Goal: Information Seeking & Learning: Check status

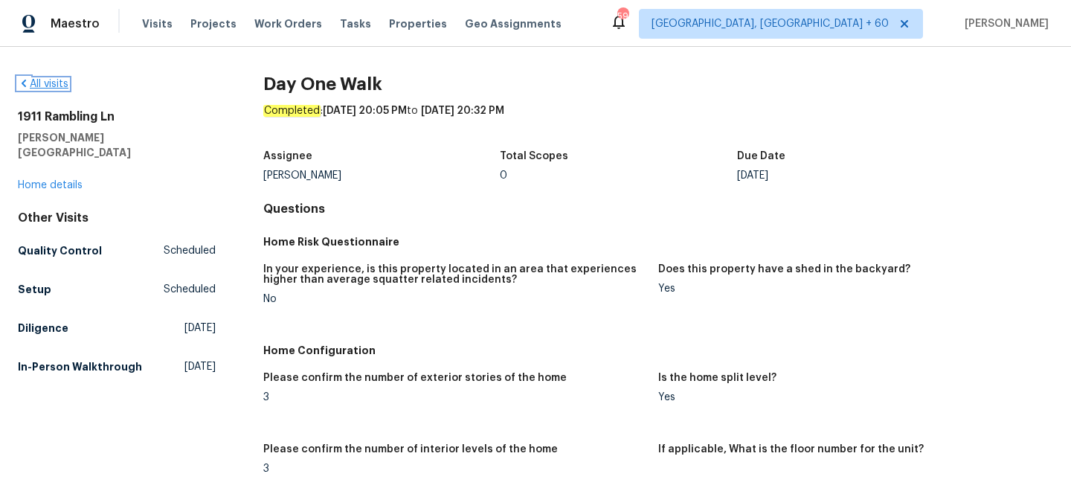
click at [51, 83] on link "All visits" at bounding box center [43, 84] width 51 height 10
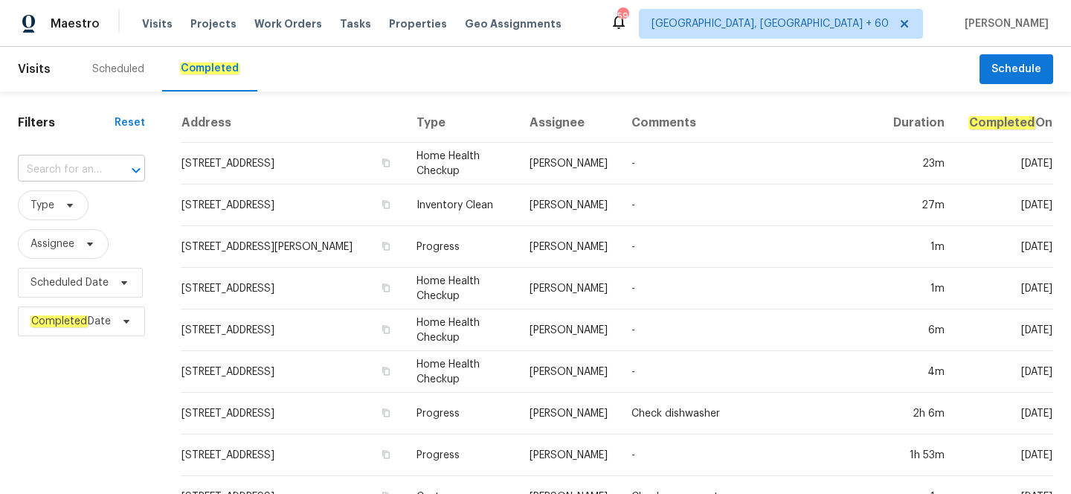
click at [103, 172] on input "text" at bounding box center [61, 169] width 86 height 23
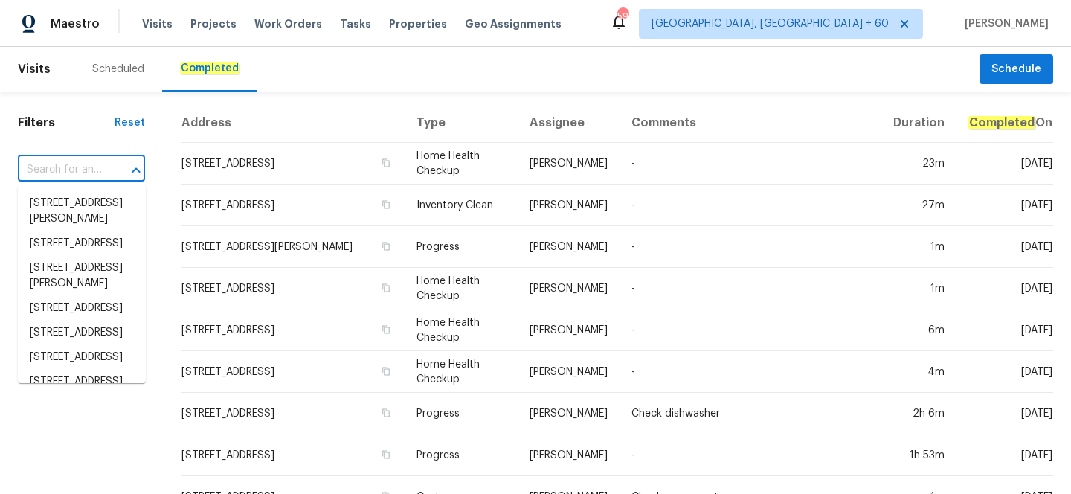
paste input "[STREET_ADDRESS]"
type input "[STREET_ADDRESS]"
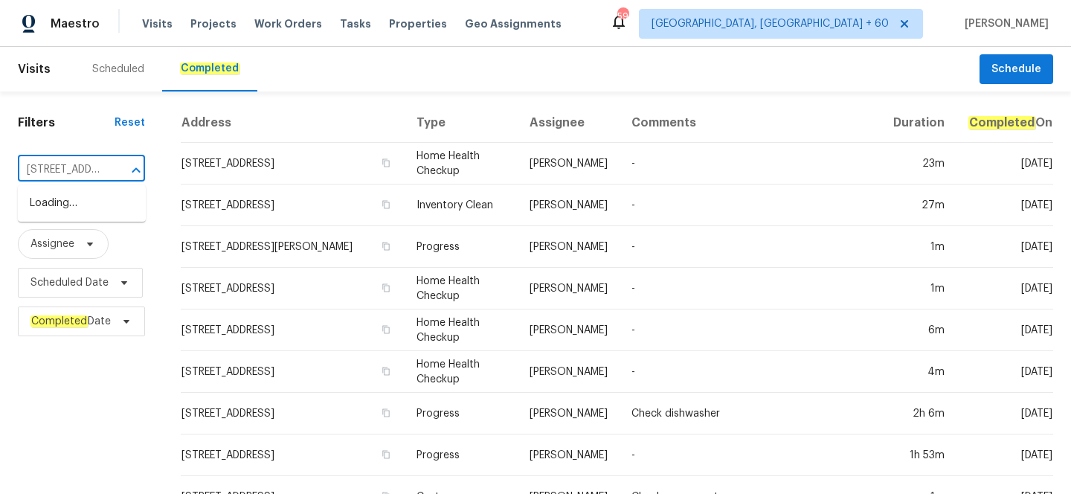
scroll to position [0, 116]
click at [98, 211] on li "[STREET_ADDRESS]" at bounding box center [82, 203] width 128 height 25
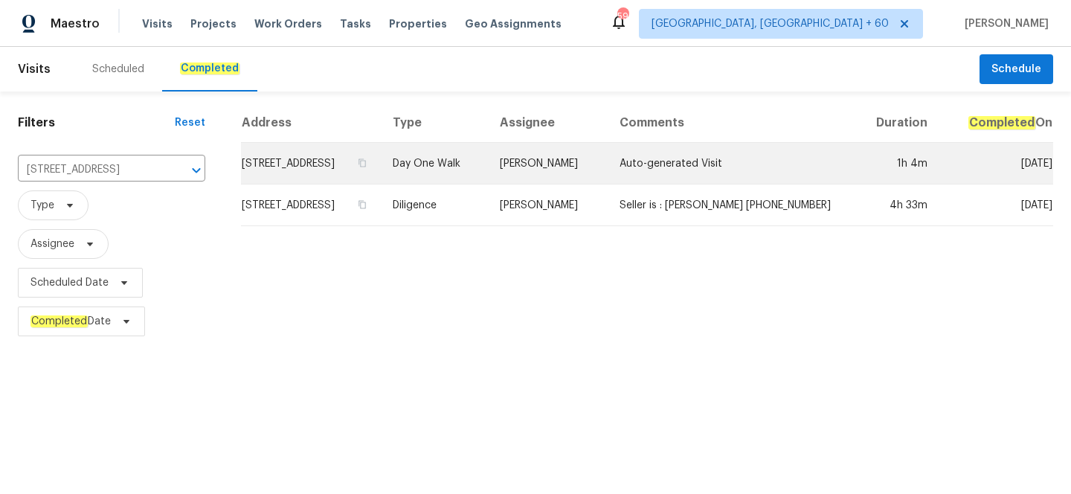
click at [550, 176] on td "[PERSON_NAME]" at bounding box center [548, 164] width 120 height 42
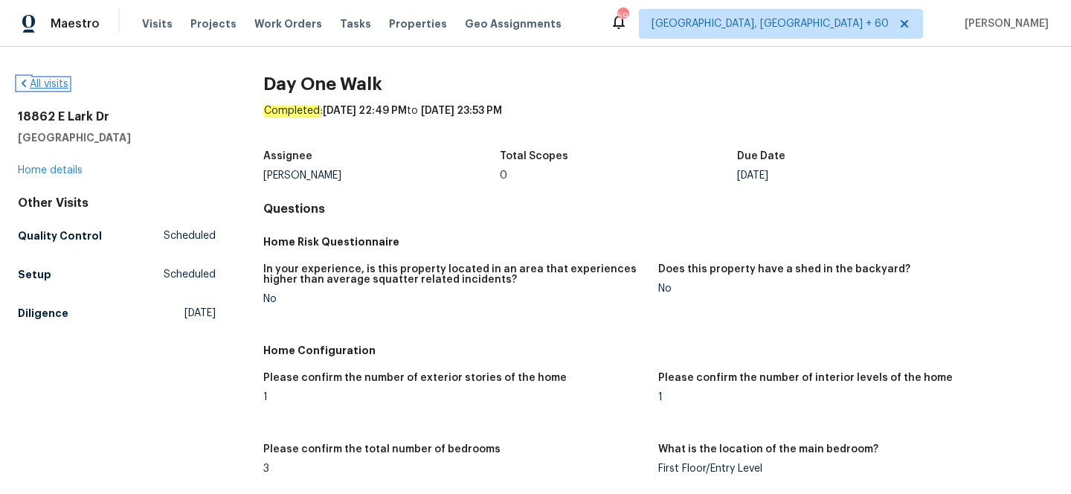
click at [51, 80] on link "All visits" at bounding box center [43, 84] width 51 height 10
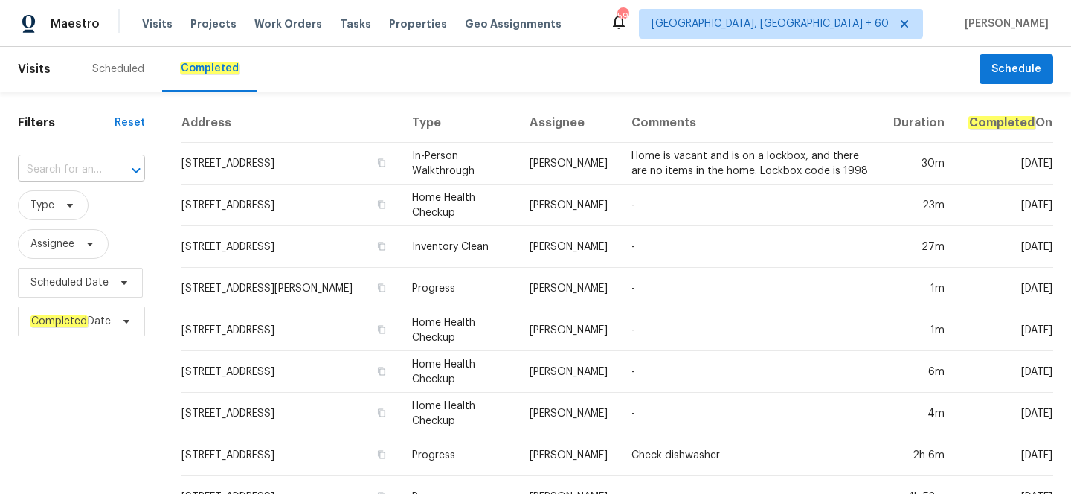
click at [65, 167] on input "text" at bounding box center [61, 169] width 86 height 23
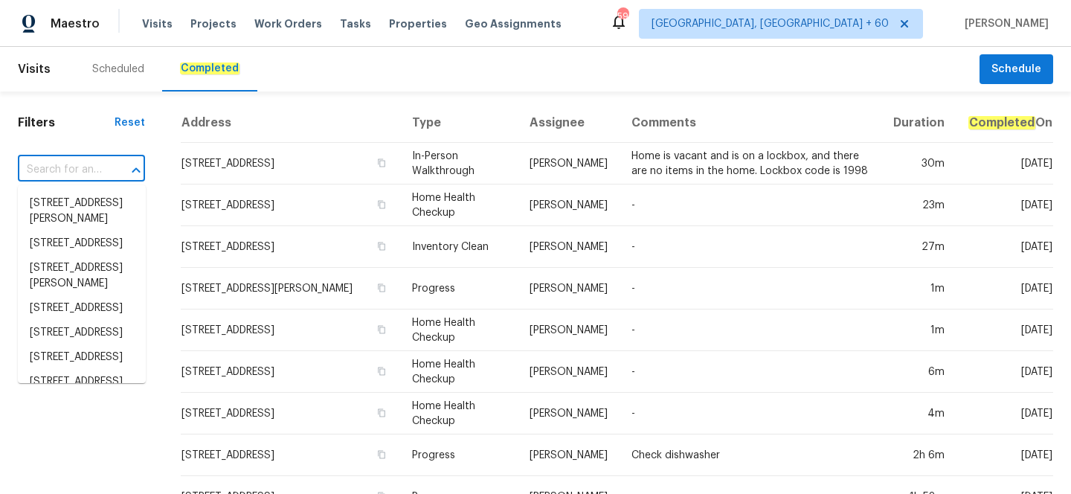
paste input "[STREET_ADDRESS]"
type input "[STREET_ADDRESS]"
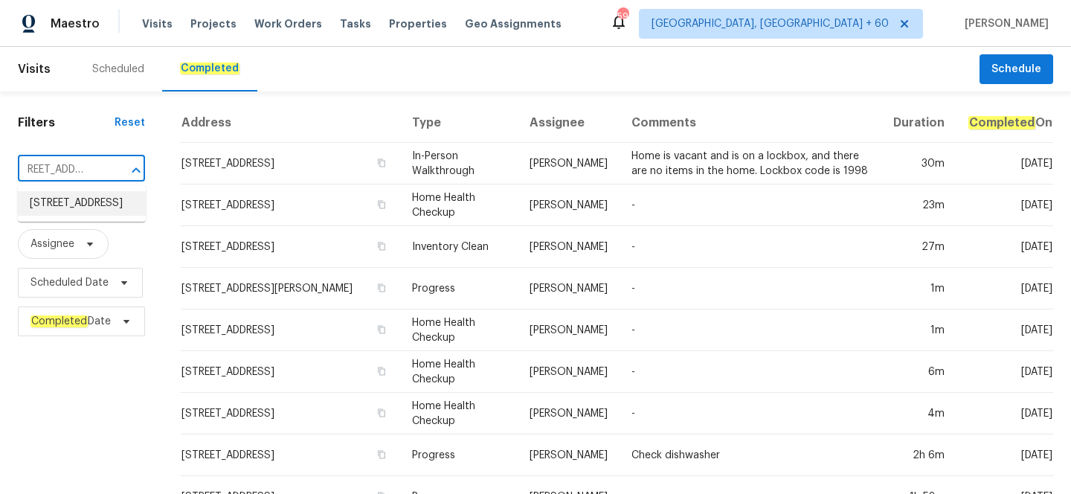
click at [71, 206] on li "[STREET_ADDRESS]" at bounding box center [82, 203] width 128 height 25
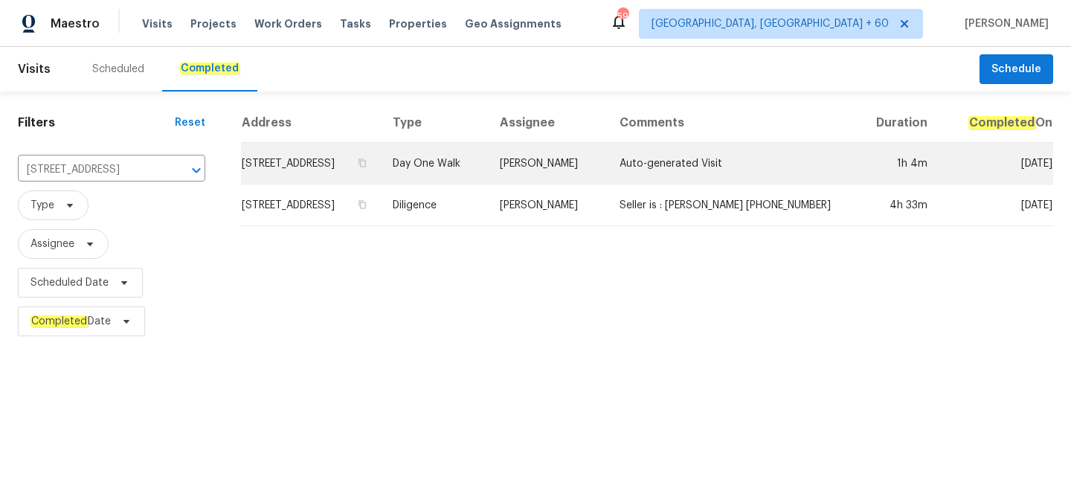
click at [535, 182] on td "[PERSON_NAME]" at bounding box center [548, 164] width 120 height 42
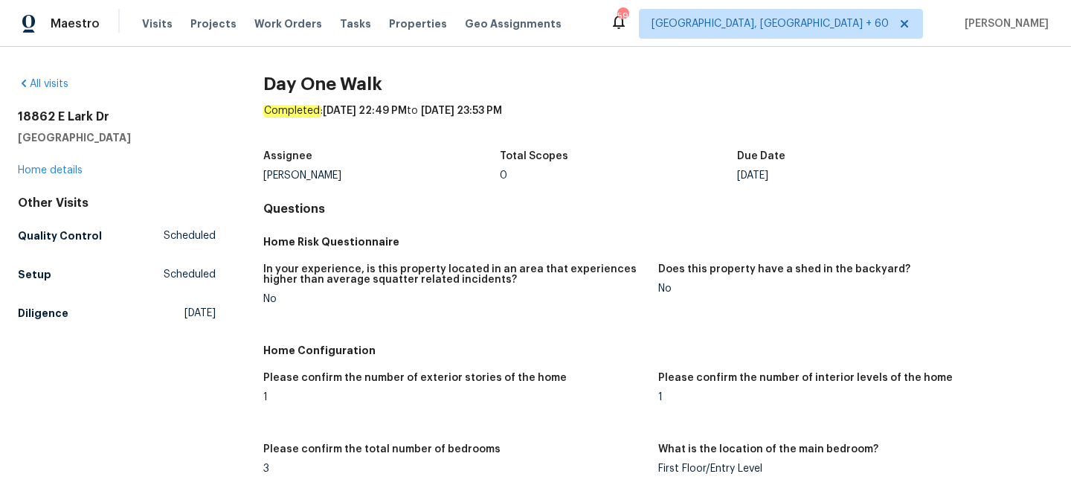
scroll to position [393, 0]
